Goal: Navigation & Orientation: Find specific page/section

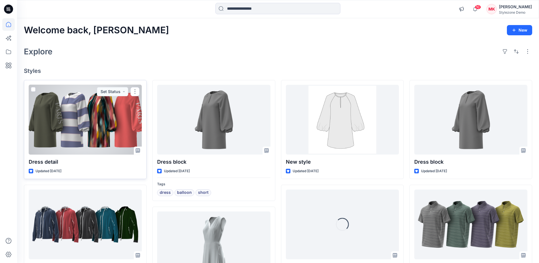
drag, startPoint x: 33, startPoint y: 89, endPoint x: 37, endPoint y: 89, distance: 4.3
click at [33, 89] on span at bounding box center [33, 89] width 5 height 5
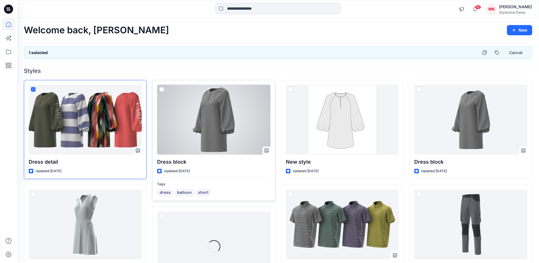
click at [162, 88] on span at bounding box center [162, 89] width 5 height 5
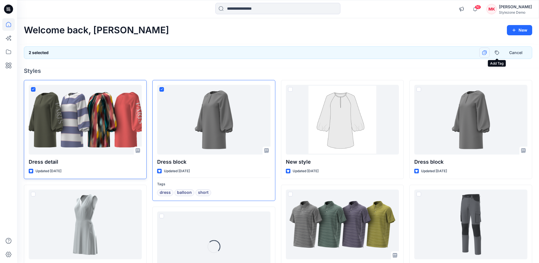
click at [483, 54] on icon "button" at bounding box center [485, 53] width 4 height 4
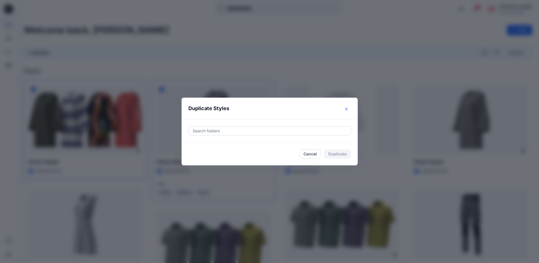
click at [349, 111] on button "Close" at bounding box center [346, 108] width 9 height 9
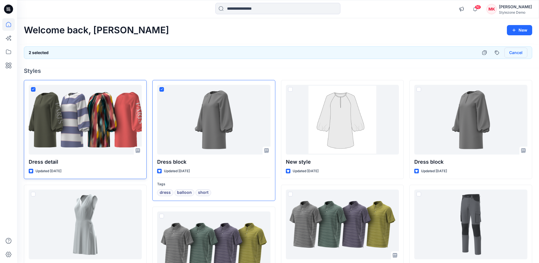
click at [522, 52] on button "Cancel" at bounding box center [516, 52] width 23 height 10
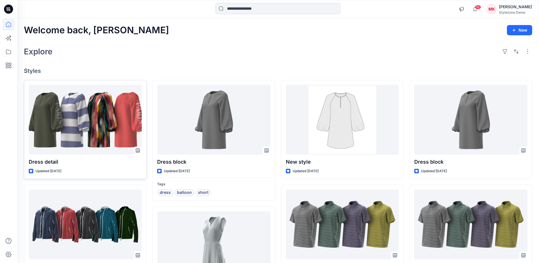
click at [257, 24] on div "Welcome back, Mylisa New Explore Styles Dress detail Updated 3 days ago 50125-1…" at bounding box center [278, 227] width 522 height 419
click at [9, 36] on icon at bounding box center [10, 36] width 3 height 3
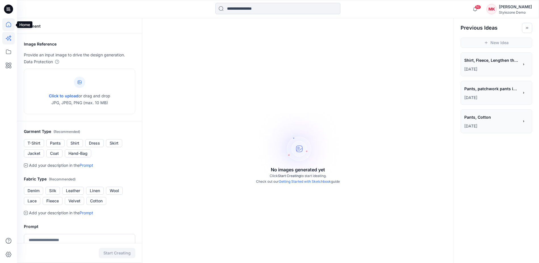
click at [6, 23] on icon at bounding box center [8, 24] width 13 height 13
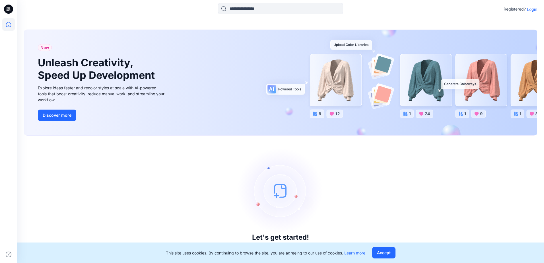
click at [534, 11] on p "Login" at bounding box center [532, 9] width 10 height 6
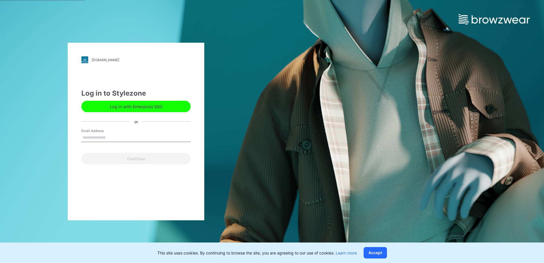
click at [158, 106] on button "Log in with Enterprise SSO" at bounding box center [135, 106] width 109 height 11
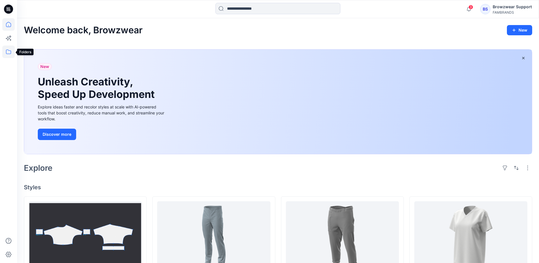
click at [11, 51] on icon at bounding box center [8, 52] width 13 height 13
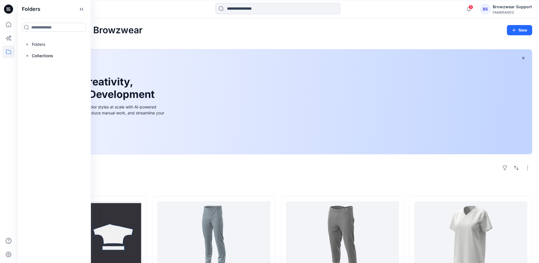
click at [186, 25] on div "Welcome back, Browzwear New" at bounding box center [278, 30] width 509 height 11
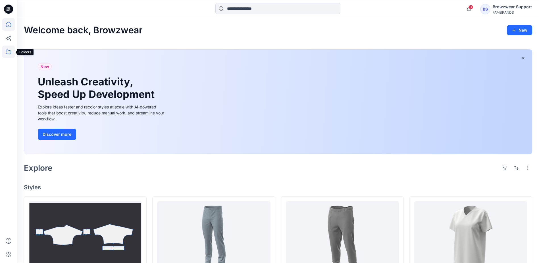
click at [8, 51] on icon at bounding box center [8, 52] width 13 height 13
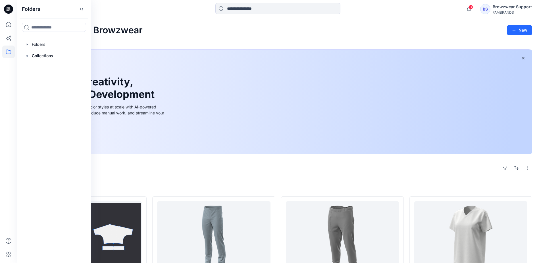
click at [279, 26] on div "Welcome back, Browzwear New" at bounding box center [278, 30] width 509 height 11
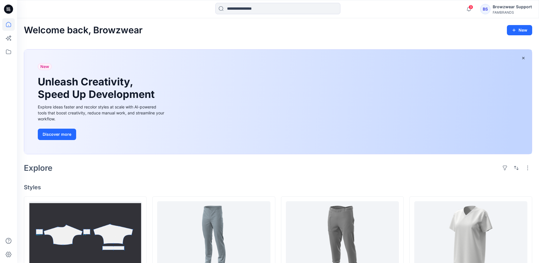
click at [250, 30] on div "Welcome back, Browzwear New" at bounding box center [278, 30] width 509 height 11
click at [10, 50] on icon at bounding box center [8, 52] width 13 height 13
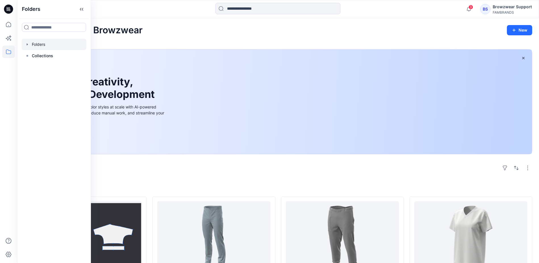
click at [30, 45] on div at bounding box center [54, 44] width 65 height 11
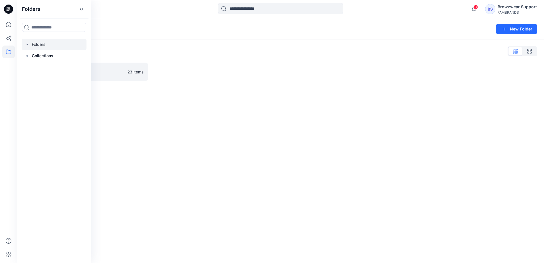
click at [163, 178] on div "Folders New Folder Folders List Practice 23 items" at bounding box center [280, 140] width 527 height 245
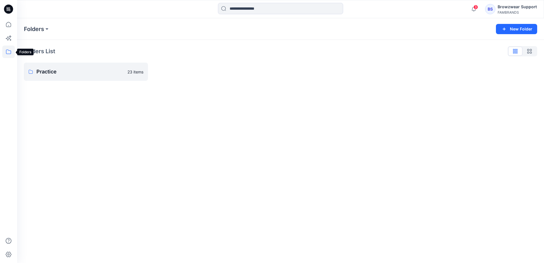
click at [8, 51] on icon at bounding box center [8, 52] width 13 height 13
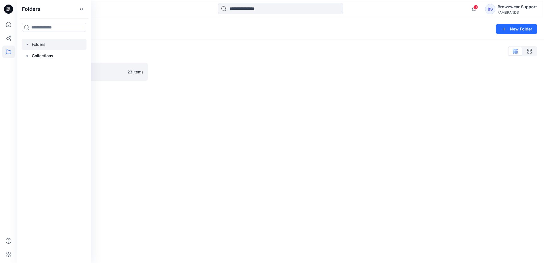
click at [28, 43] on icon "button" at bounding box center [27, 44] width 5 height 5
drag, startPoint x: 268, startPoint y: 129, endPoint x: 266, endPoint y: 123, distance: 6.7
click at [269, 129] on div "Folders New Folder Folders List Practice 23 items" at bounding box center [280, 140] width 527 height 245
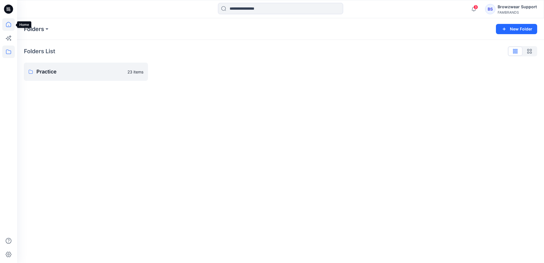
click at [10, 25] on icon at bounding box center [8, 24] width 13 height 13
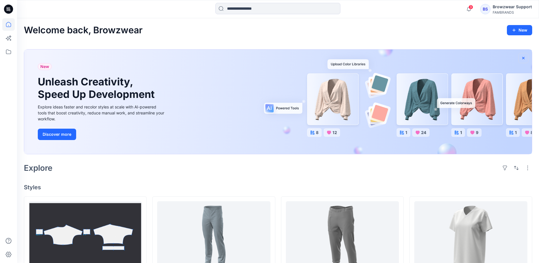
click at [525, 57] on icon "button" at bounding box center [524, 58] width 5 height 5
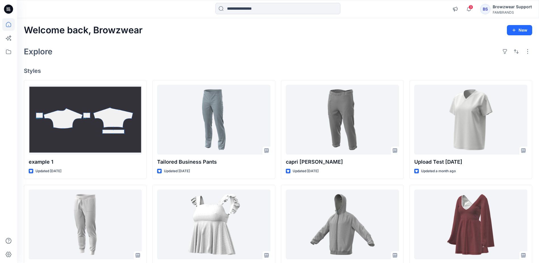
click at [486, 9] on div "BS" at bounding box center [486, 9] width 10 height 10
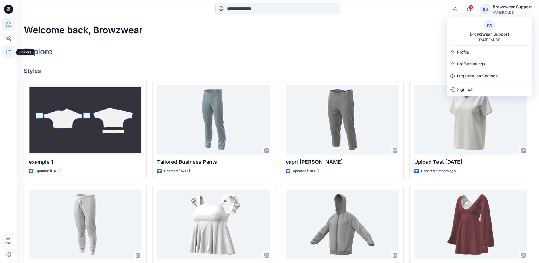
click at [9, 54] on icon at bounding box center [8, 51] width 5 height 5
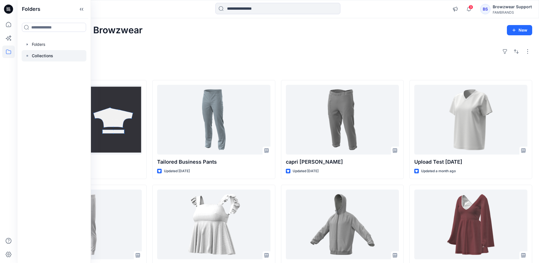
click at [35, 56] on p "Collections" at bounding box center [42, 55] width 21 height 7
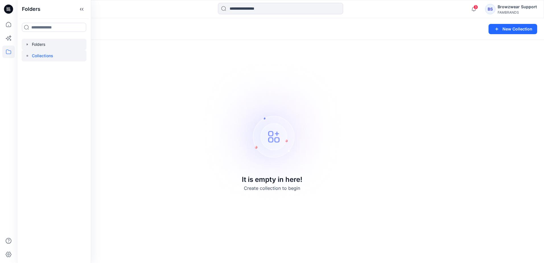
click at [28, 44] on icon "button" at bounding box center [27, 44] width 5 height 5
click at [45, 53] on div at bounding box center [54, 55] width 65 height 11
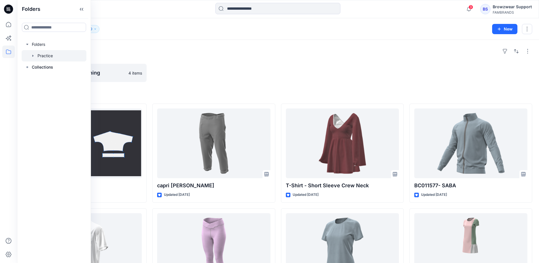
click at [485, 9] on div "BS" at bounding box center [486, 9] width 10 height 10
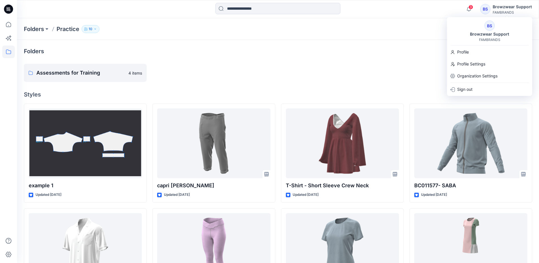
click at [348, 60] on div "Folders Assessments for Training 4 items Styles example 1 Updated [DATE] Hawaii…" at bounding box center [278, 239] width 522 height 399
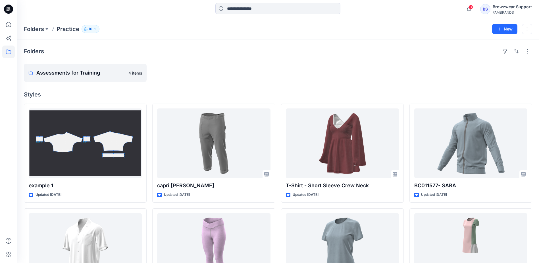
click at [489, 7] on div "BS" at bounding box center [486, 9] width 10 height 10
click at [94, 30] on icon "button" at bounding box center [95, 28] width 3 height 3
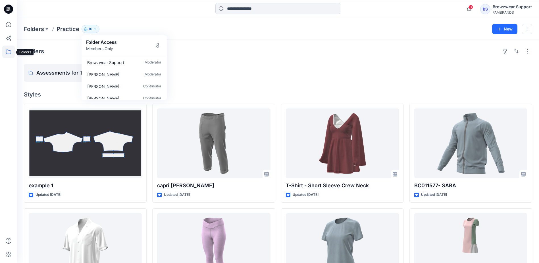
click at [8, 52] on icon at bounding box center [8, 52] width 13 height 13
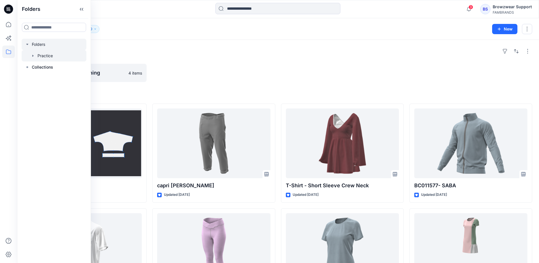
click at [40, 45] on div at bounding box center [54, 44] width 65 height 11
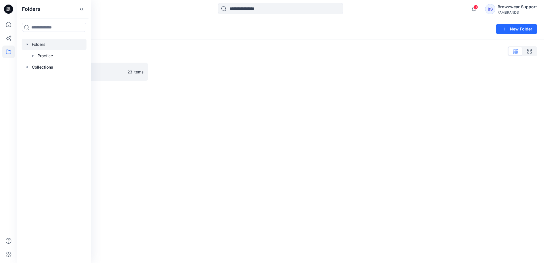
click at [194, 51] on div "Folders List" at bounding box center [280, 51] width 513 height 9
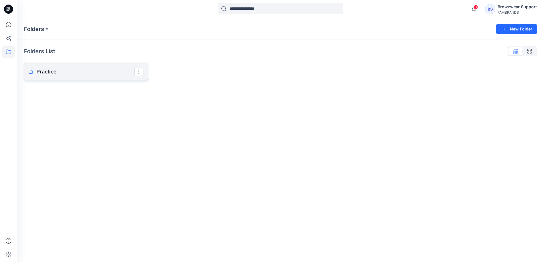
click at [107, 73] on p "Practice" at bounding box center [85, 72] width 98 height 8
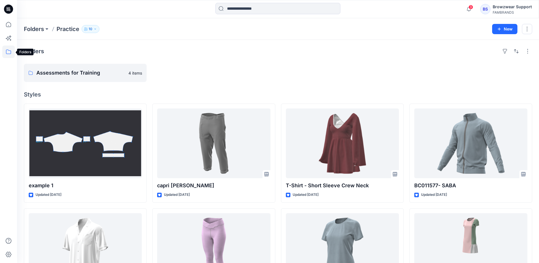
click at [11, 53] on icon at bounding box center [8, 52] width 13 height 13
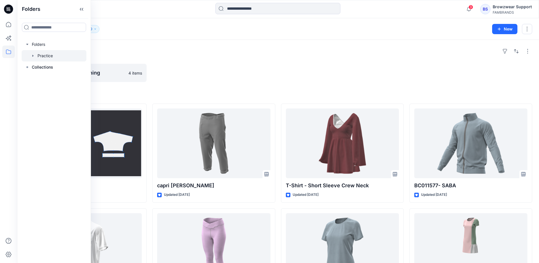
click at [51, 56] on div at bounding box center [54, 55] width 65 height 11
click at [52, 43] on div at bounding box center [54, 44] width 65 height 11
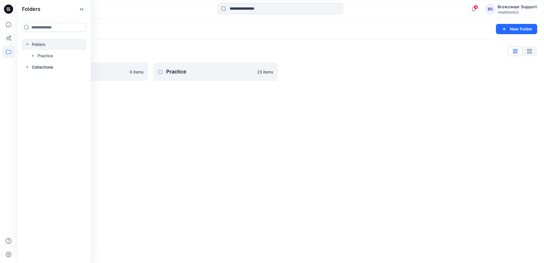
click at [210, 125] on div "Folders New Folder Folders List Demo 0 items Practice 23 items" at bounding box center [280, 140] width 527 height 245
